Goal: Task Accomplishment & Management: Complete application form

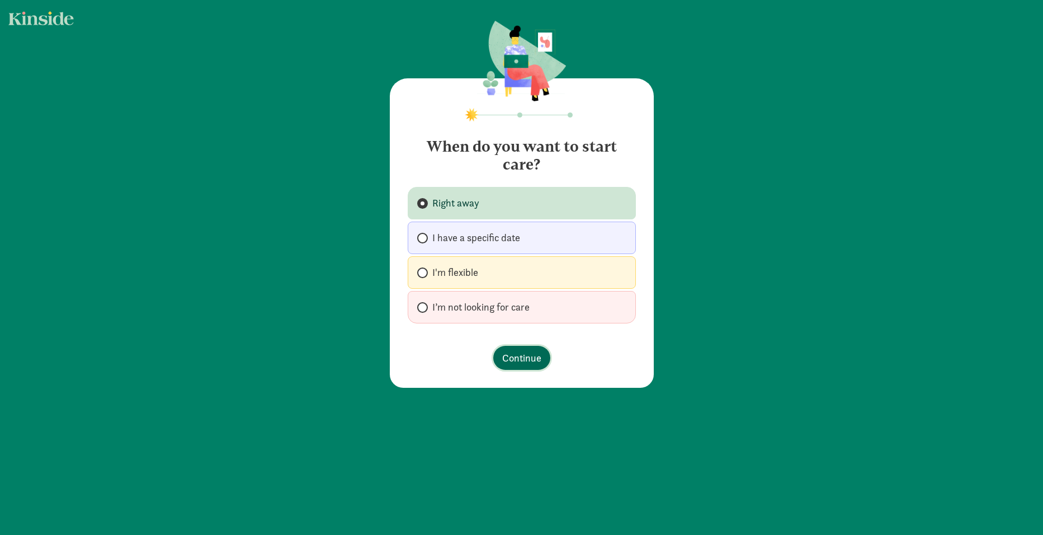
click at [533, 364] on span "Continue" at bounding box center [521, 357] width 39 height 15
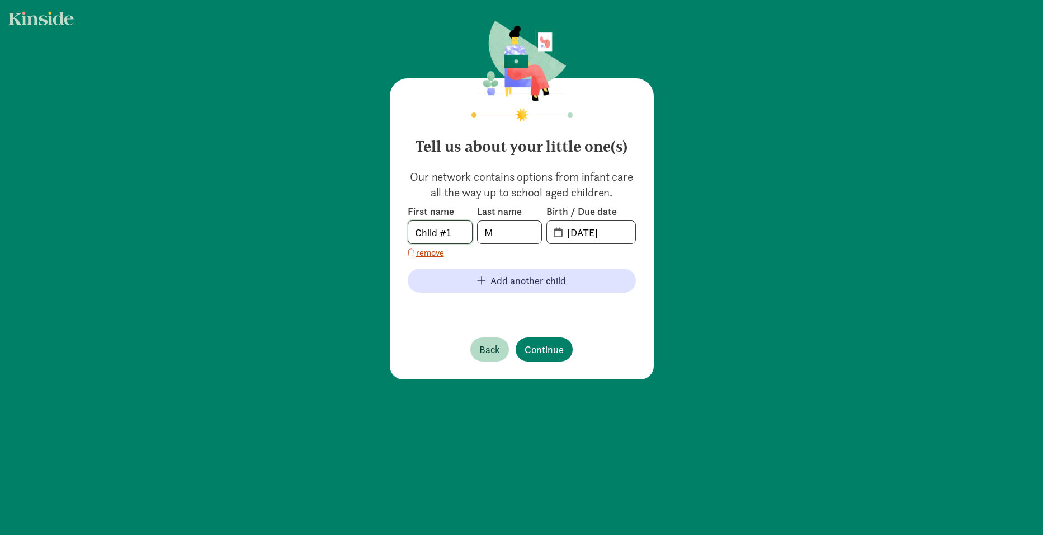
click at [437, 235] on input "Child #1" at bounding box center [440, 232] width 64 height 22
type input "Charlotte"
click at [578, 235] on input "[DATE]" at bounding box center [597, 232] width 75 height 22
drag, startPoint x: 570, startPoint y: 232, endPoint x: 611, endPoint y: 231, distance: 41.4
click at [621, 232] on span "[DATE]" at bounding box center [597, 232] width 75 height 22
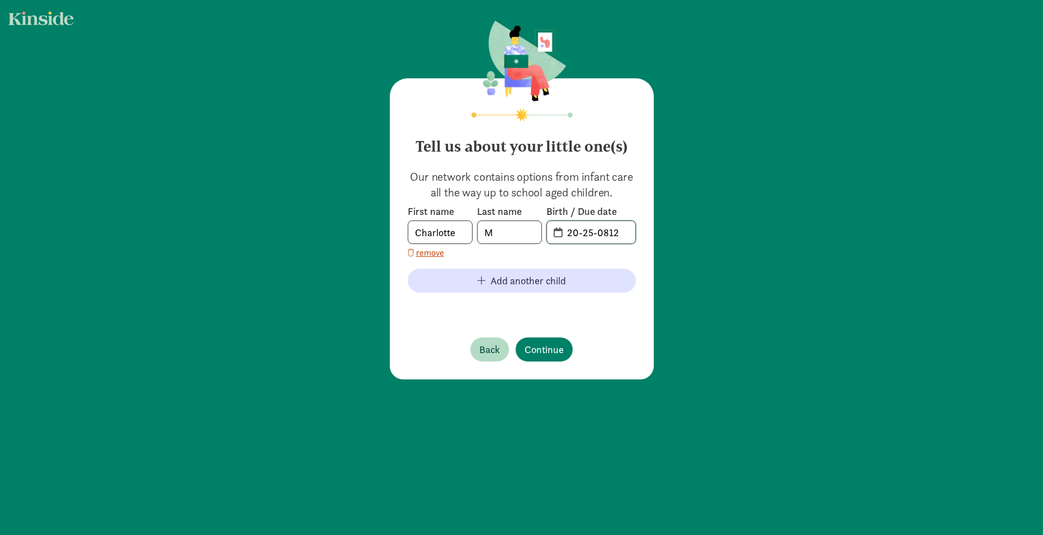
click at [580, 233] on input "20-25-0812" at bounding box center [597, 232] width 75 height 22
click at [555, 232] on span "20-25-0812" at bounding box center [591, 232] width 88 height 22
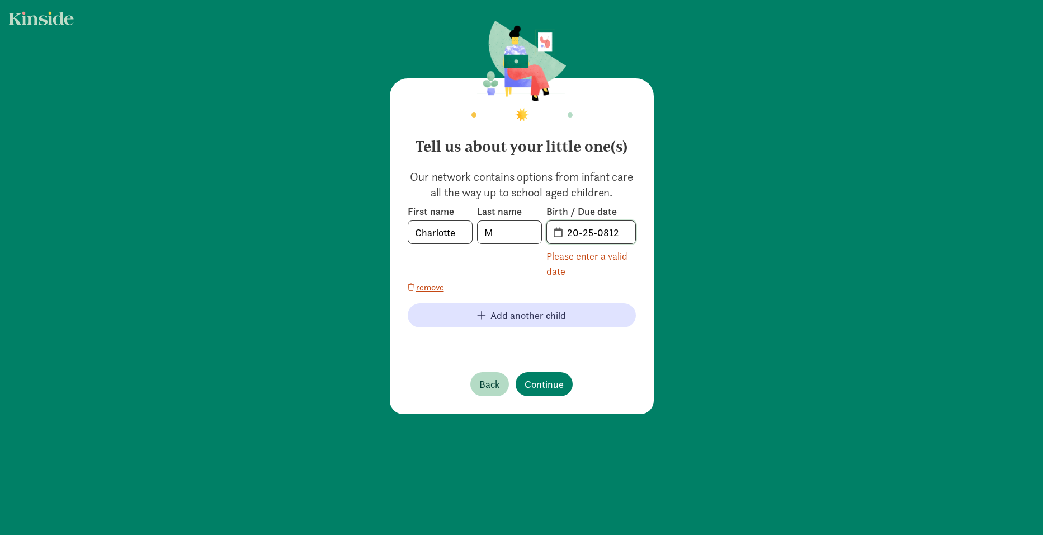
click at [575, 233] on input "20-25-0812" at bounding box center [597, 232] width 75 height 22
click at [560, 243] on div at bounding box center [560, 243] width 0 height 0
drag, startPoint x: 568, startPoint y: 234, endPoint x: 632, endPoint y: 231, distance: 64.4
click at [632, 231] on input "20-25-0812" at bounding box center [597, 232] width 75 height 22
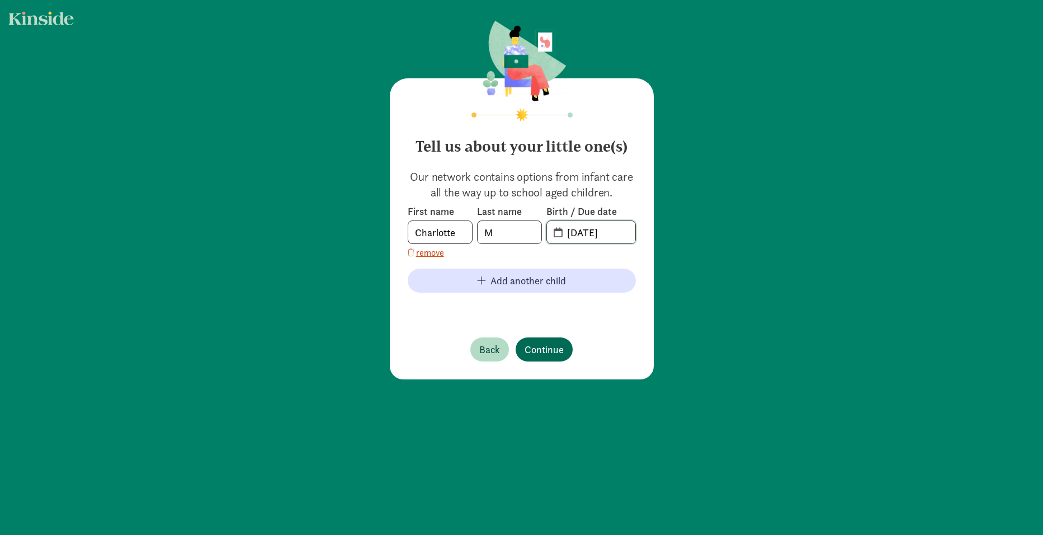
type input "[DATE]"
click at [545, 347] on span "Continue" at bounding box center [544, 349] width 39 height 15
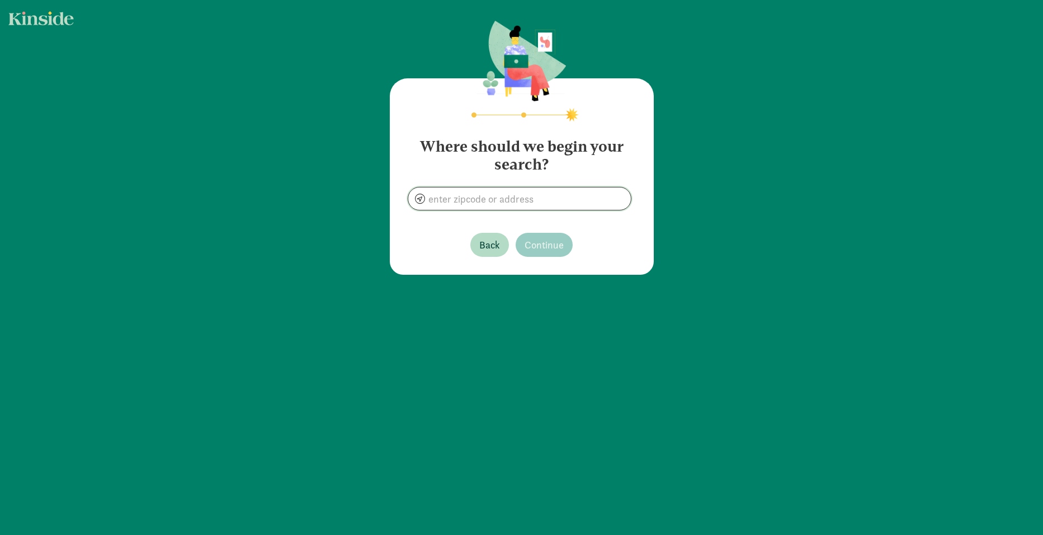
click at [528, 204] on input at bounding box center [519, 198] width 223 height 22
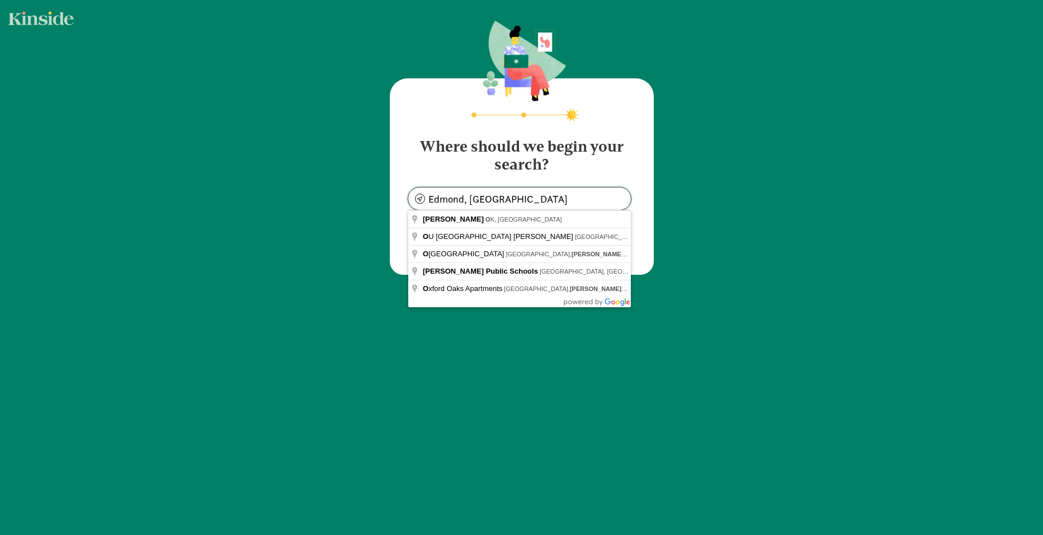
type input "Edmond, [GEOGRAPHIC_DATA], [GEOGRAPHIC_DATA]"
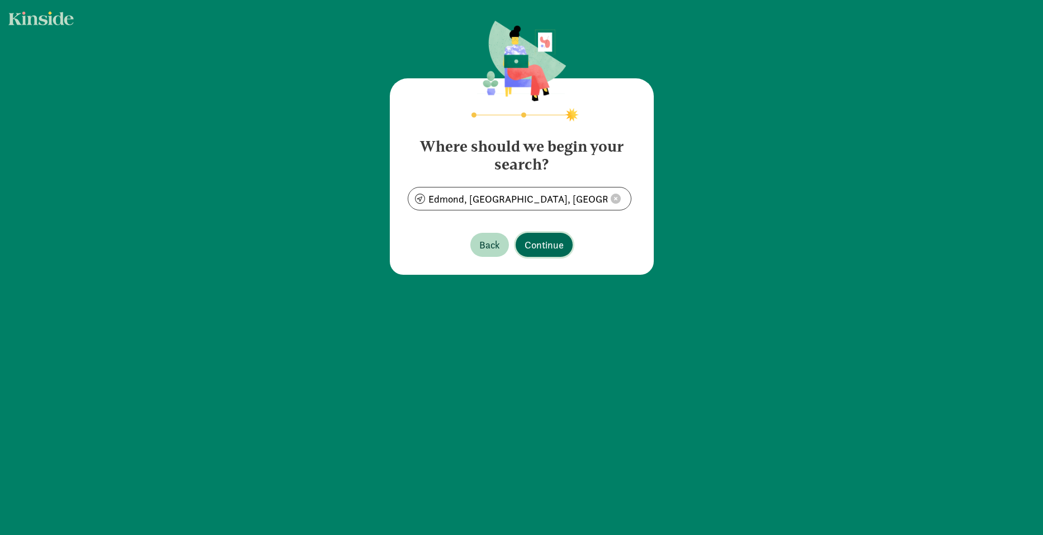
click at [554, 235] on button "Continue" at bounding box center [544, 245] width 57 height 24
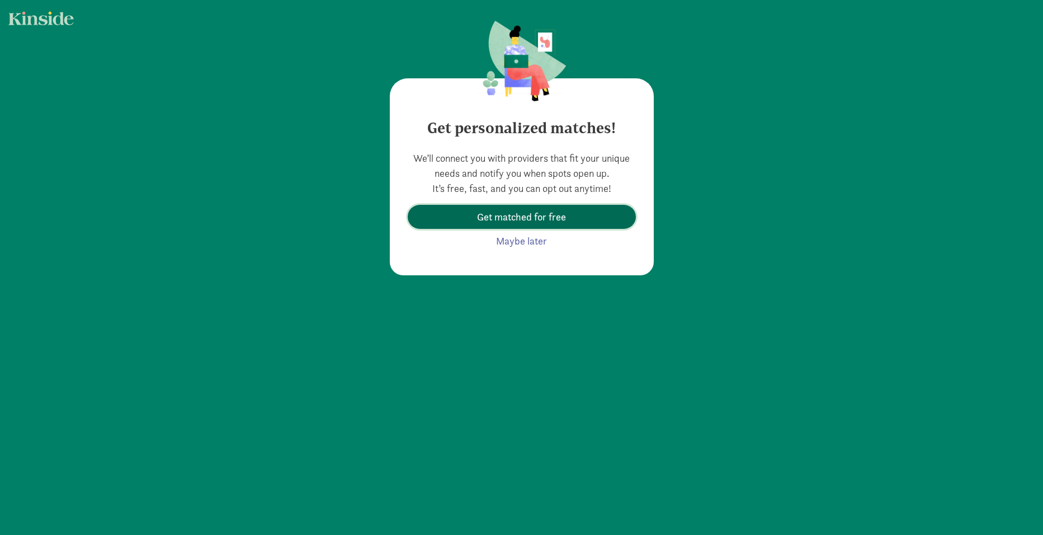
click at [577, 218] on span "Get matched for free" at bounding box center [522, 216] width 210 height 15
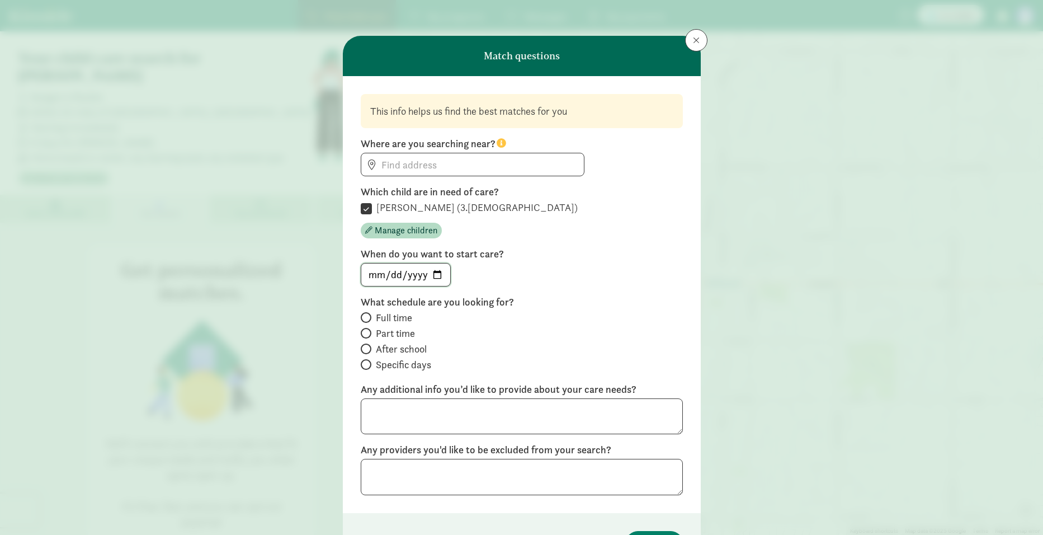
click at [436, 271] on input "[DATE]" at bounding box center [405, 274] width 89 height 22
type input "[DATE]"
click at [578, 281] on div "[DATE]" at bounding box center [522, 274] width 322 height 23
click at [365, 315] on input "Full time" at bounding box center [364, 317] width 7 height 7
radio input "true"
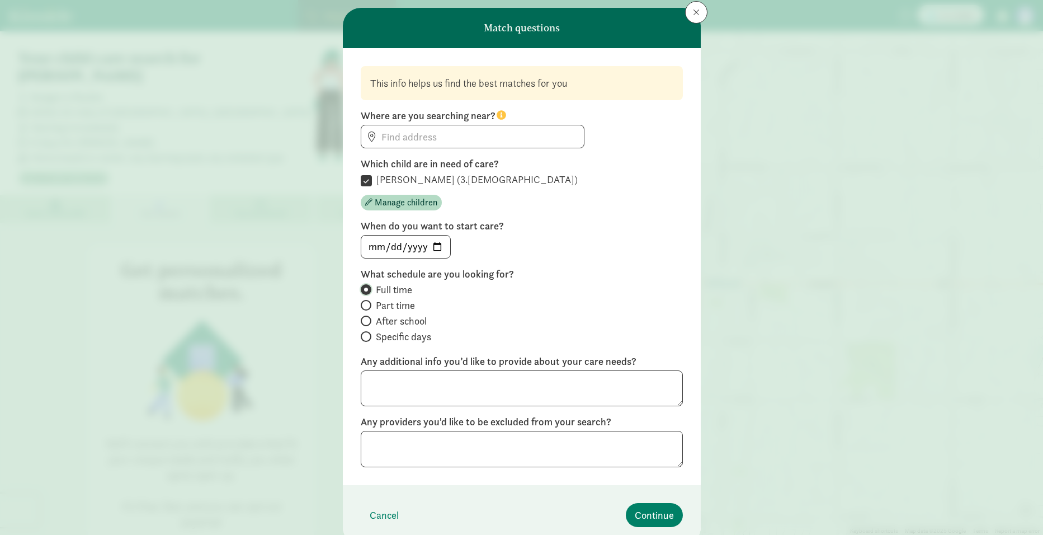
scroll to position [27, 0]
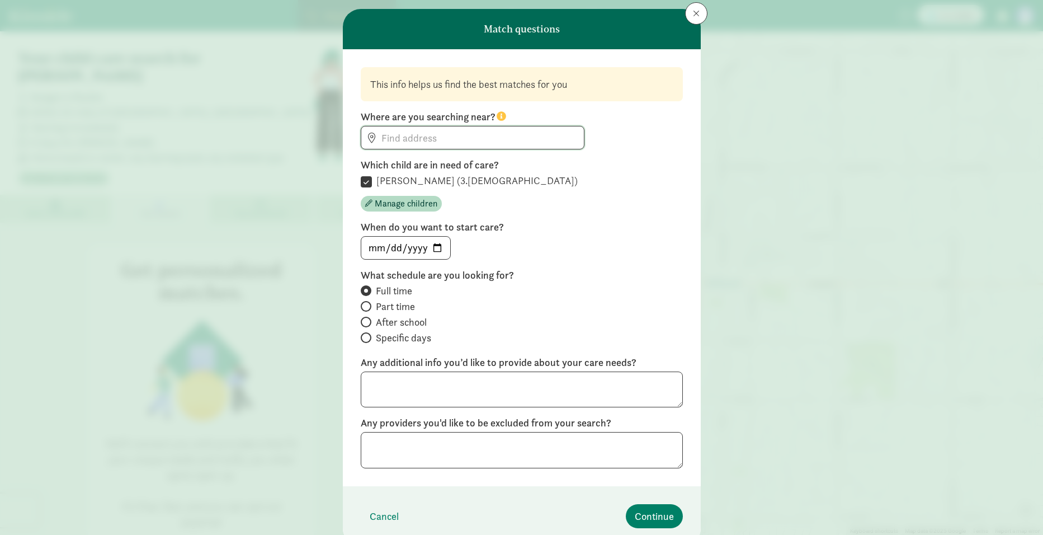
click at [482, 143] on input at bounding box center [472, 137] width 223 height 22
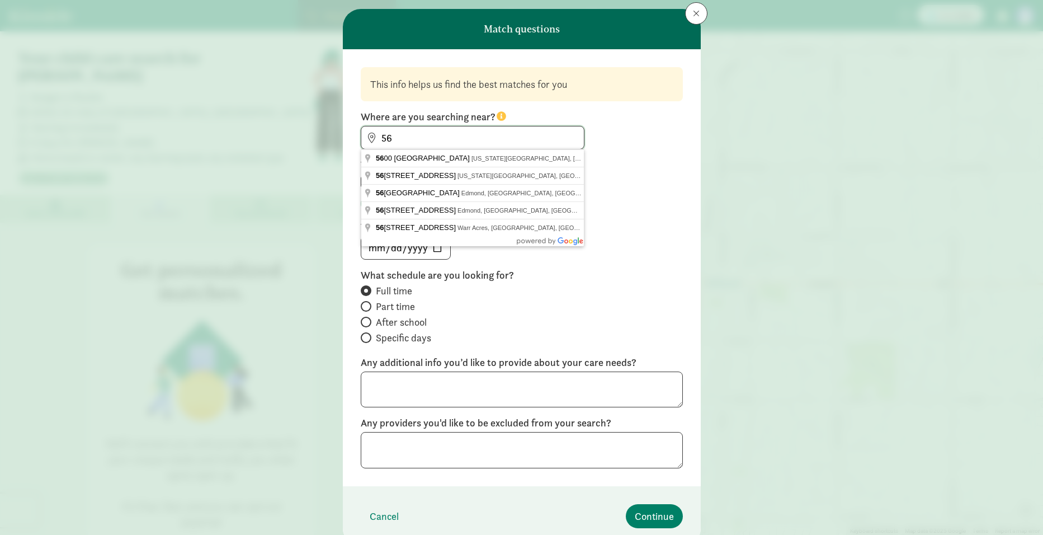
type input "5"
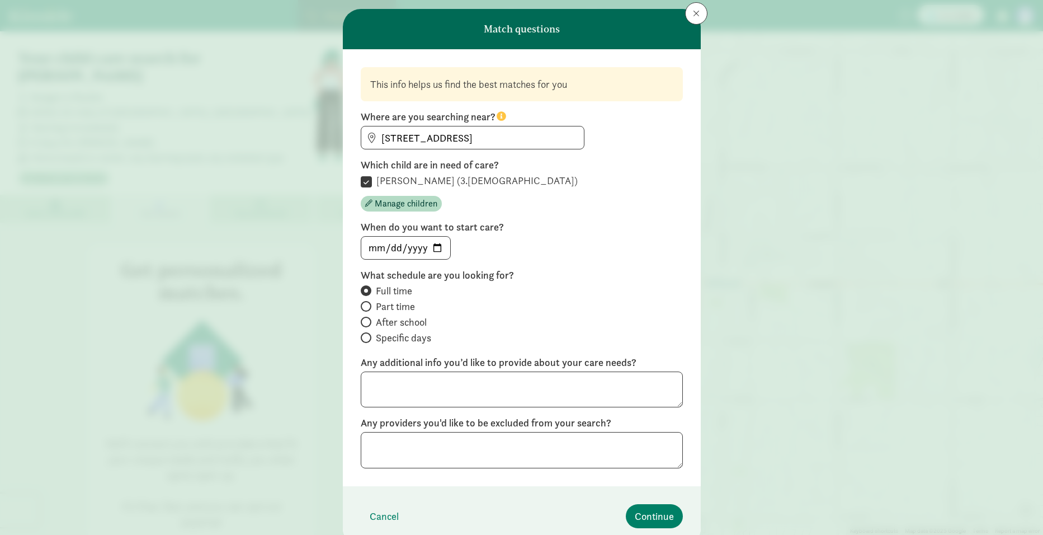
type input "[STREET_ADDRESS]"
click at [662, 508] on span "Continue" at bounding box center [654, 515] width 39 height 15
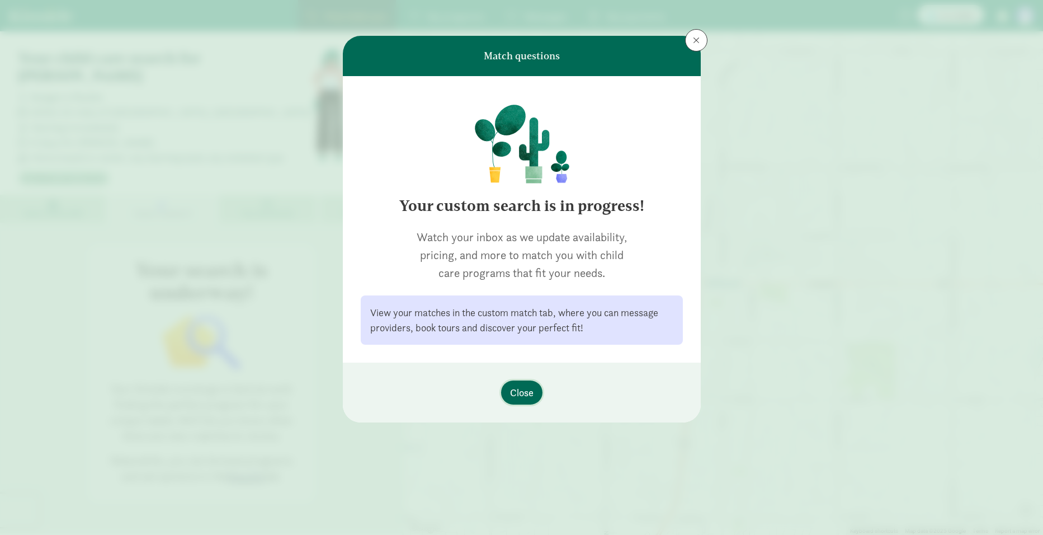
scroll to position [0, 0]
click at [531, 395] on span "Close" at bounding box center [521, 392] width 23 height 15
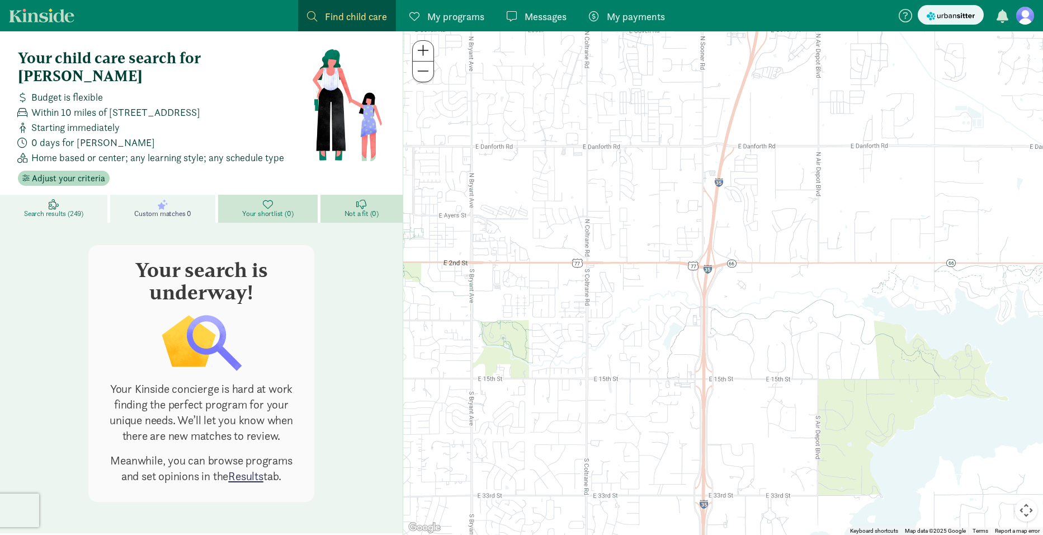
click at [55, 199] on icon at bounding box center [54, 204] width 10 height 10
